Goal: Task Accomplishment & Management: Manage account settings

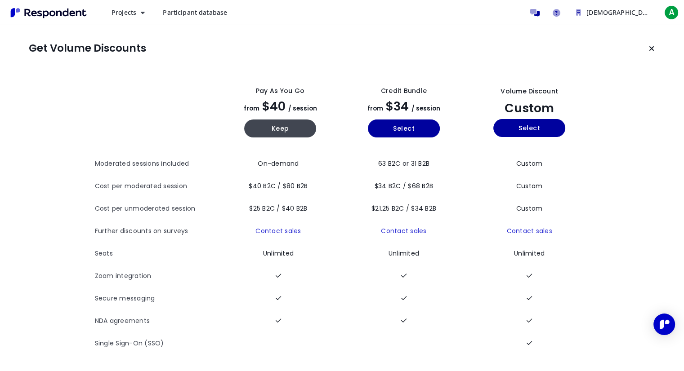
scroll to position [4, 0]
drag, startPoint x: 250, startPoint y: 81, endPoint x: 554, endPoint y: 105, distance: 304.8
click at [554, 105] on tr "Pay as you go from $40 / session Keep Credit Bundle from $34 / session Select V…" at bounding box center [342, 112] width 494 height 80
copy tr "Pay as you go from $40 / session Keep Credit Bundle from $34 / session Select V…"
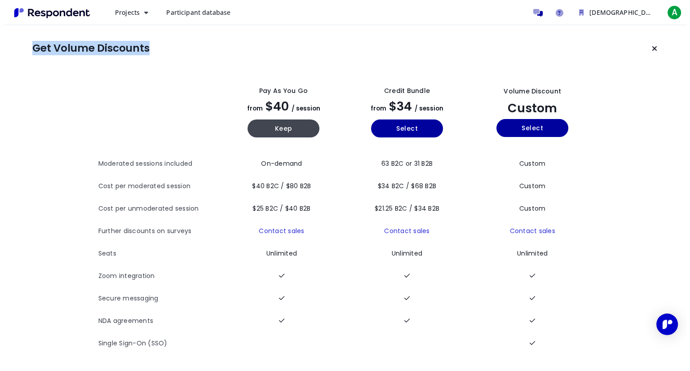
scroll to position [0, 0]
drag, startPoint x: 259, startPoint y: 4, endPoint x: 289, endPoint y: -39, distance: 52.9
click at [289, 0] on html "Projects Create project Projects dashboard Participant database Adventist Devel…" at bounding box center [342, 185] width 684 height 371
click at [665, 9] on span "A" at bounding box center [671, 12] width 14 height 14
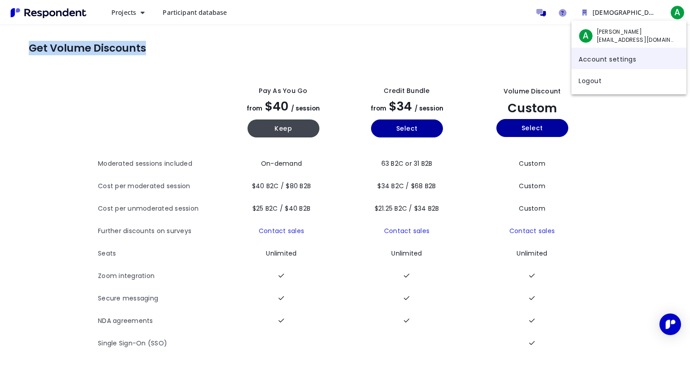
click at [602, 59] on link "Account settings" at bounding box center [629, 59] width 115 height 22
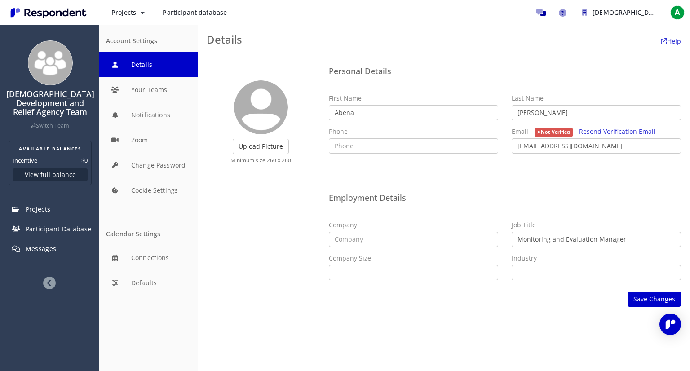
click at [134, 64] on button "Details" at bounding box center [148, 64] width 99 height 25
click at [143, 6] on button "Projects" at bounding box center [128, 12] width 48 height 16
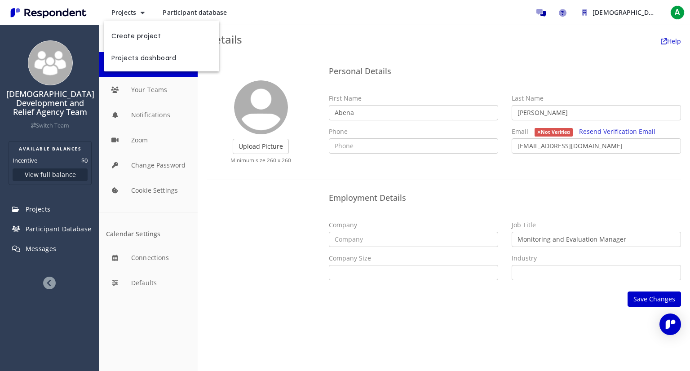
drag, startPoint x: 41, startPoint y: 323, endPoint x: 51, endPoint y: 285, distance: 39.4
click at [51, 285] on md-backdrop at bounding box center [345, 185] width 690 height 371
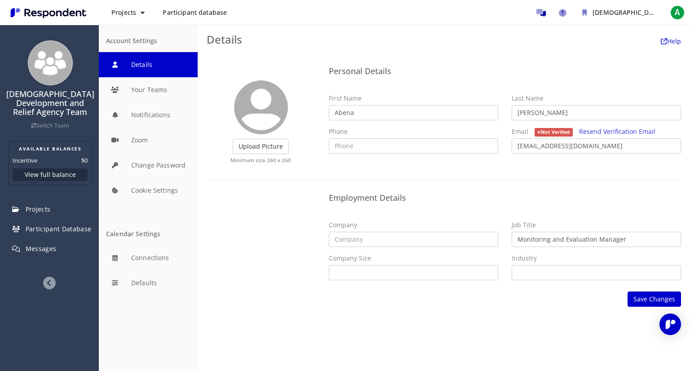
click at [51, 285] on icon at bounding box center [49, 283] width 13 height 13
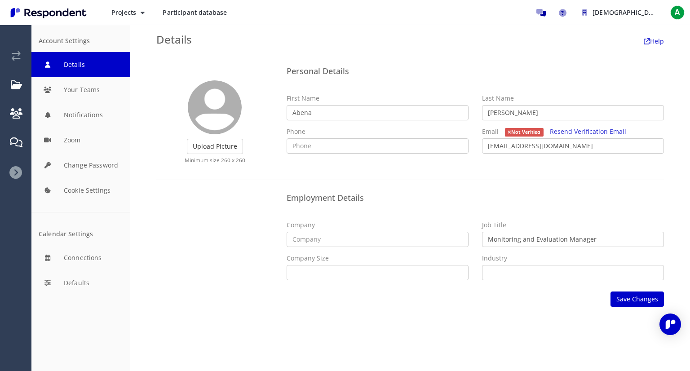
click at [17, 173] on icon at bounding box center [15, 172] width 13 height 13
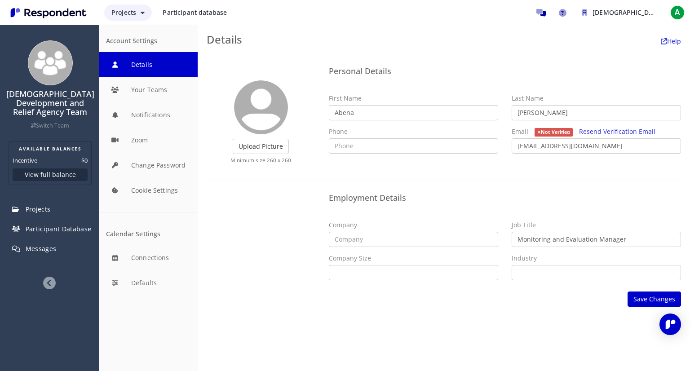
click at [138, 10] on button "Projects" at bounding box center [128, 12] width 48 height 16
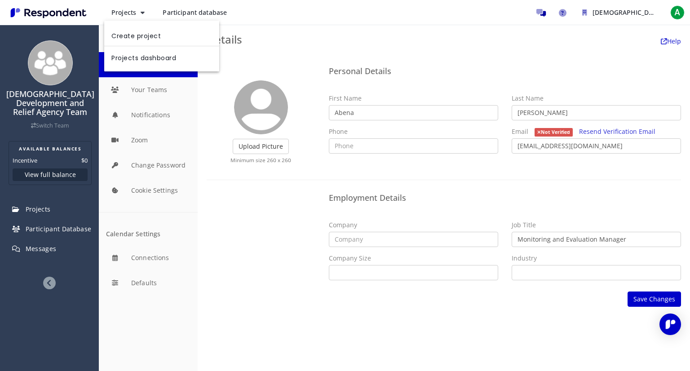
click at [414, 27] on md-backdrop at bounding box center [345, 185] width 690 height 371
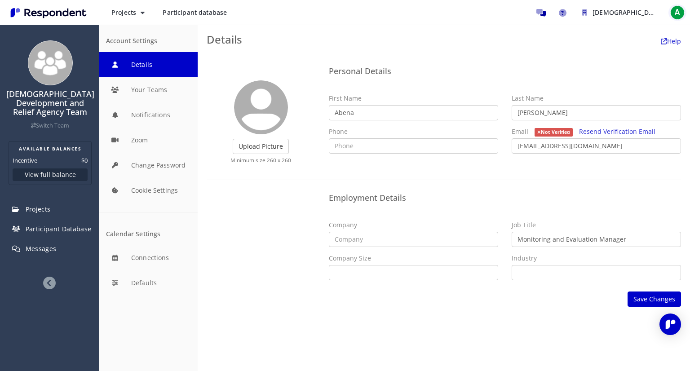
click at [681, 11] on span "A" at bounding box center [678, 12] width 14 height 14
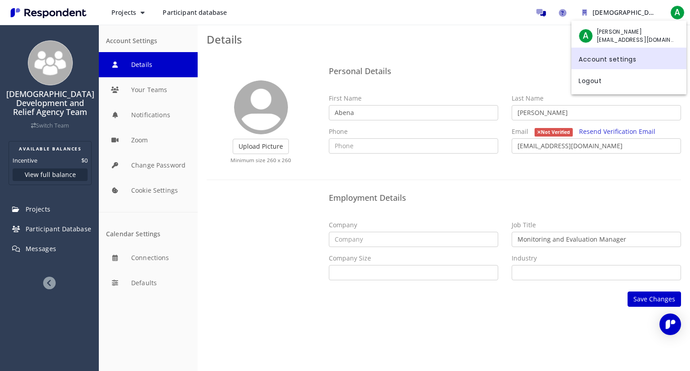
click at [624, 59] on link "Account settings" at bounding box center [629, 59] width 115 height 22
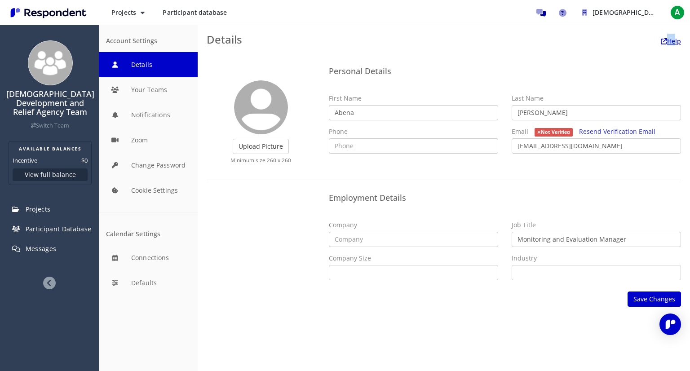
drag, startPoint x: 667, startPoint y: 47, endPoint x: 671, endPoint y: 40, distance: 8.3
click at [671, 40] on md-toolbar "Details Help" at bounding box center [444, 39] width 493 height 29
click at [671, 40] on link "Help" at bounding box center [671, 41] width 20 height 9
click at [36, 13] on img "Main navigation" at bounding box center [48, 12] width 83 height 15
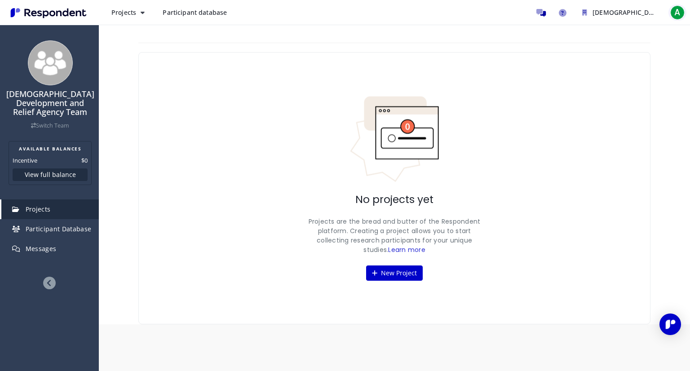
click at [680, 11] on span "A" at bounding box center [678, 12] width 14 height 14
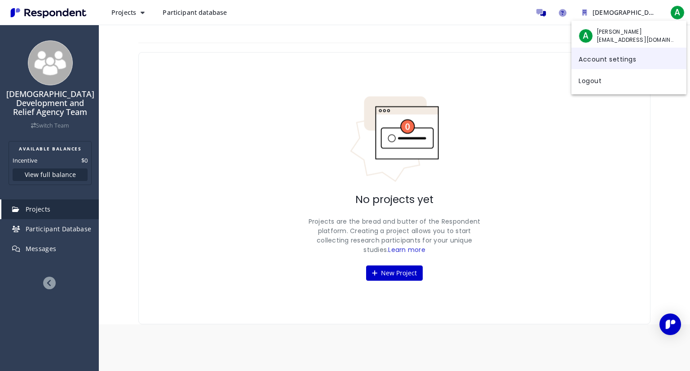
click at [606, 62] on link "Account settings" at bounding box center [629, 59] width 115 height 22
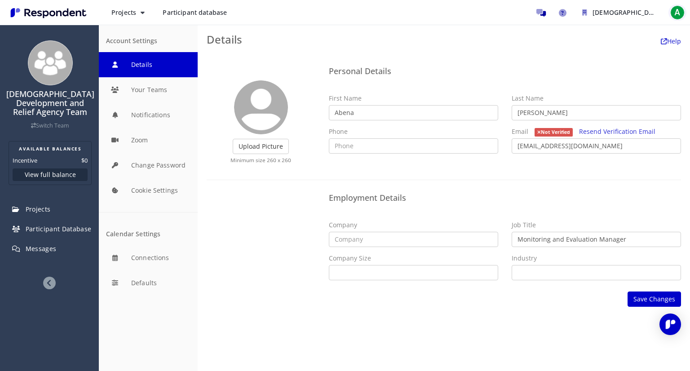
click at [679, 17] on span "A" at bounding box center [678, 12] width 14 height 14
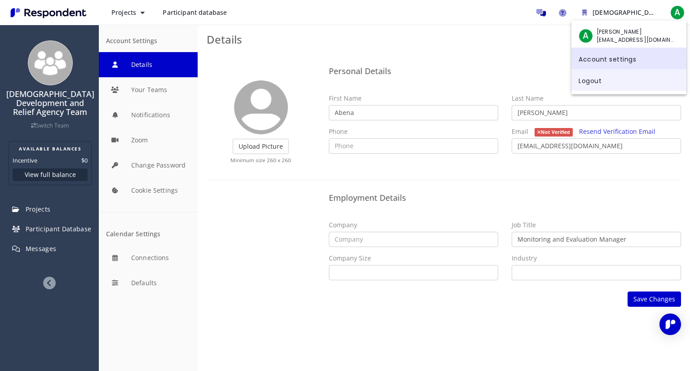
click at [605, 81] on link "Logout" at bounding box center [629, 80] width 115 height 22
